Goal: Navigation & Orientation: Find specific page/section

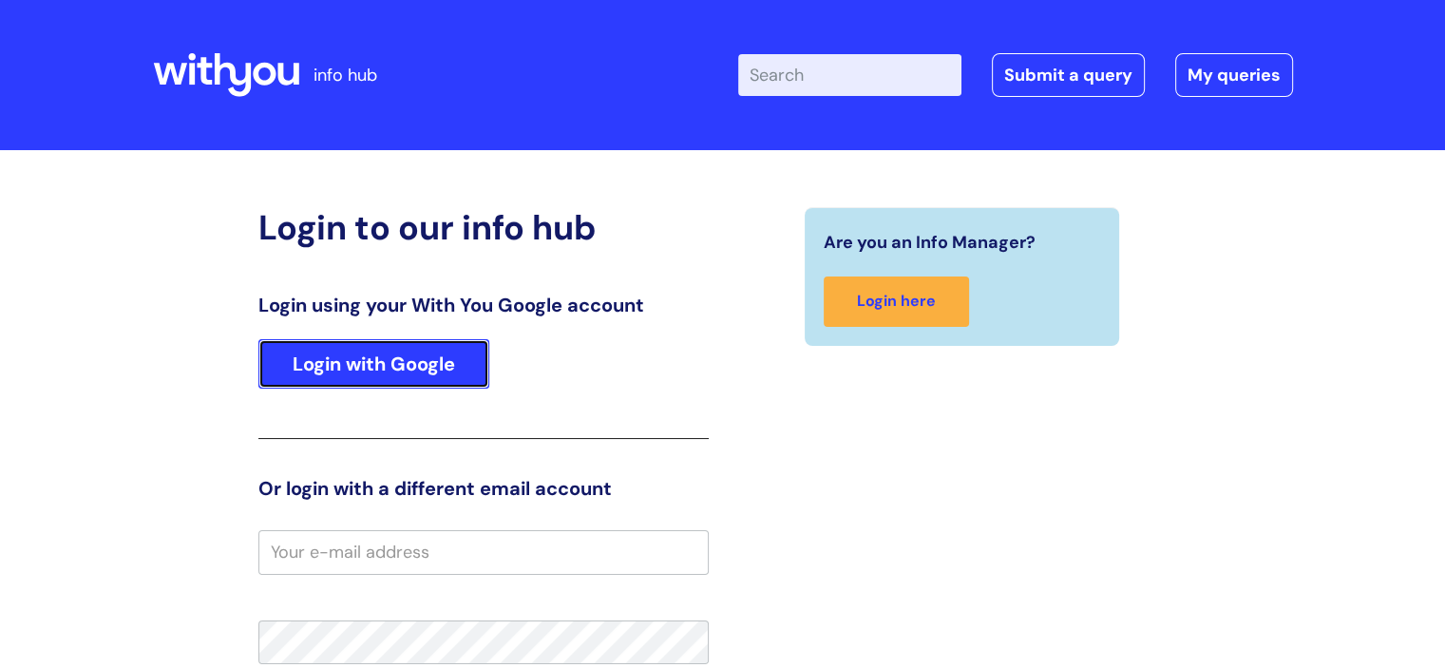
click at [425, 364] on link "Login with Google" at bounding box center [373, 363] width 231 height 49
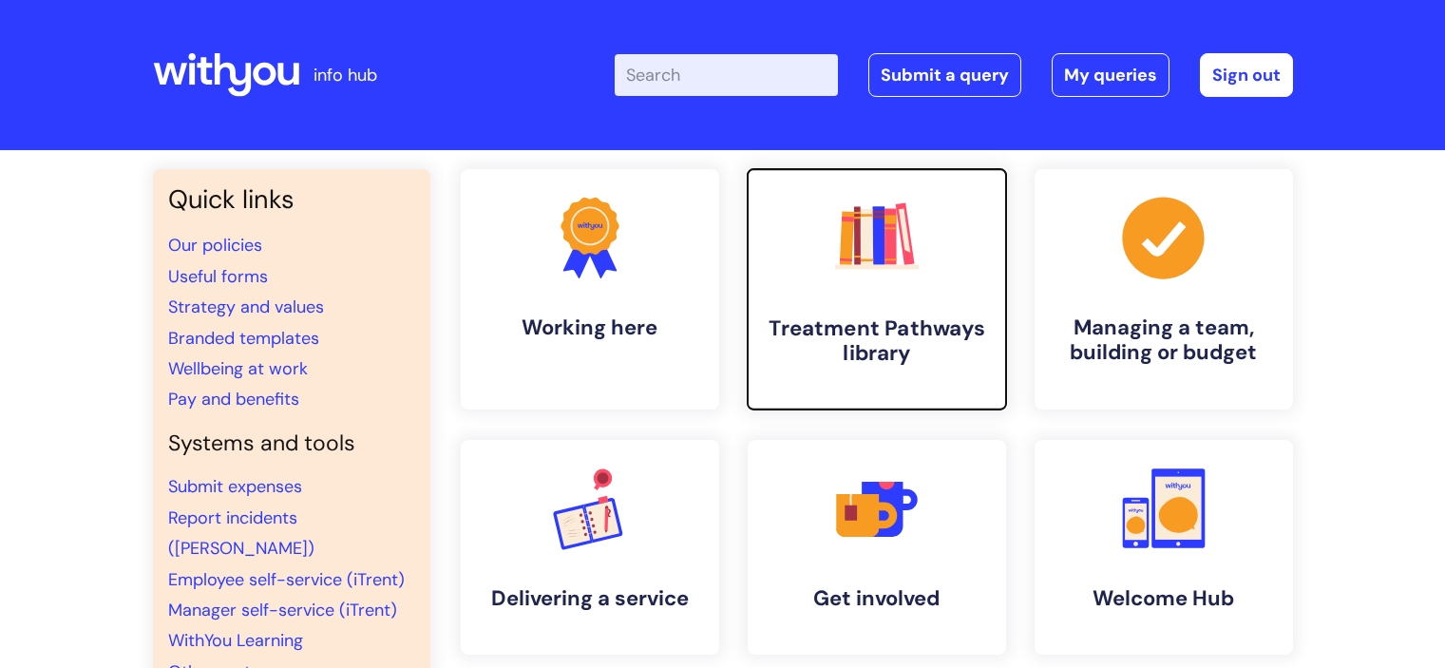
click at [874, 246] on rect at bounding box center [878, 235] width 12 height 59
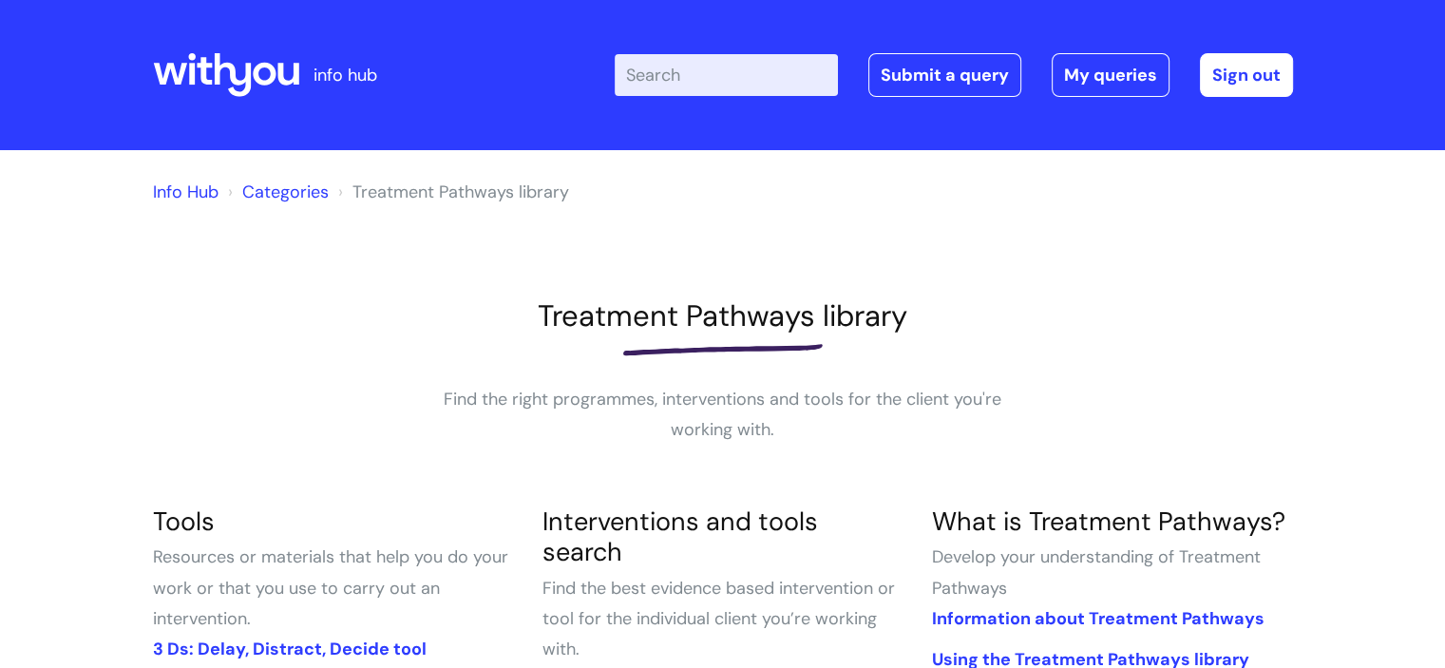
click at [182, 185] on link "Info Hub" at bounding box center [186, 191] width 66 height 23
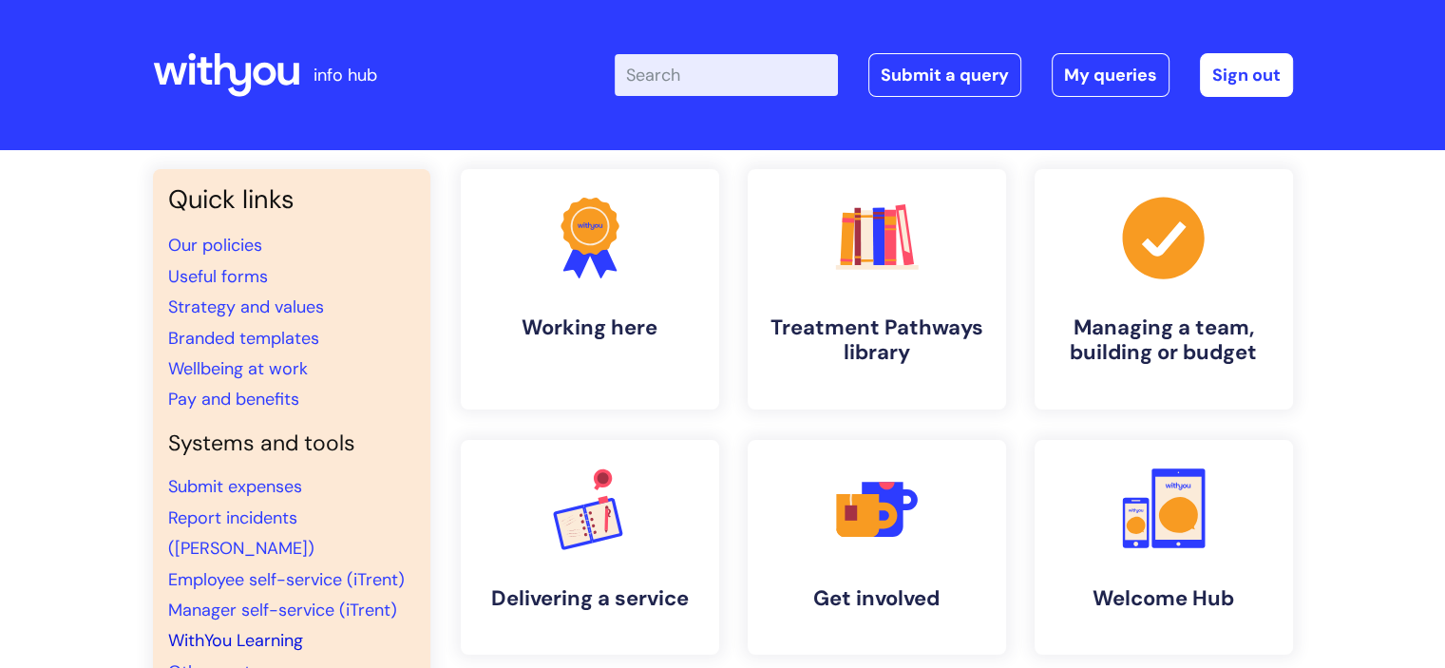
click at [270, 629] on link "WithYou Learning" at bounding box center [235, 640] width 135 height 23
